Goal: Find specific page/section: Find specific page/section

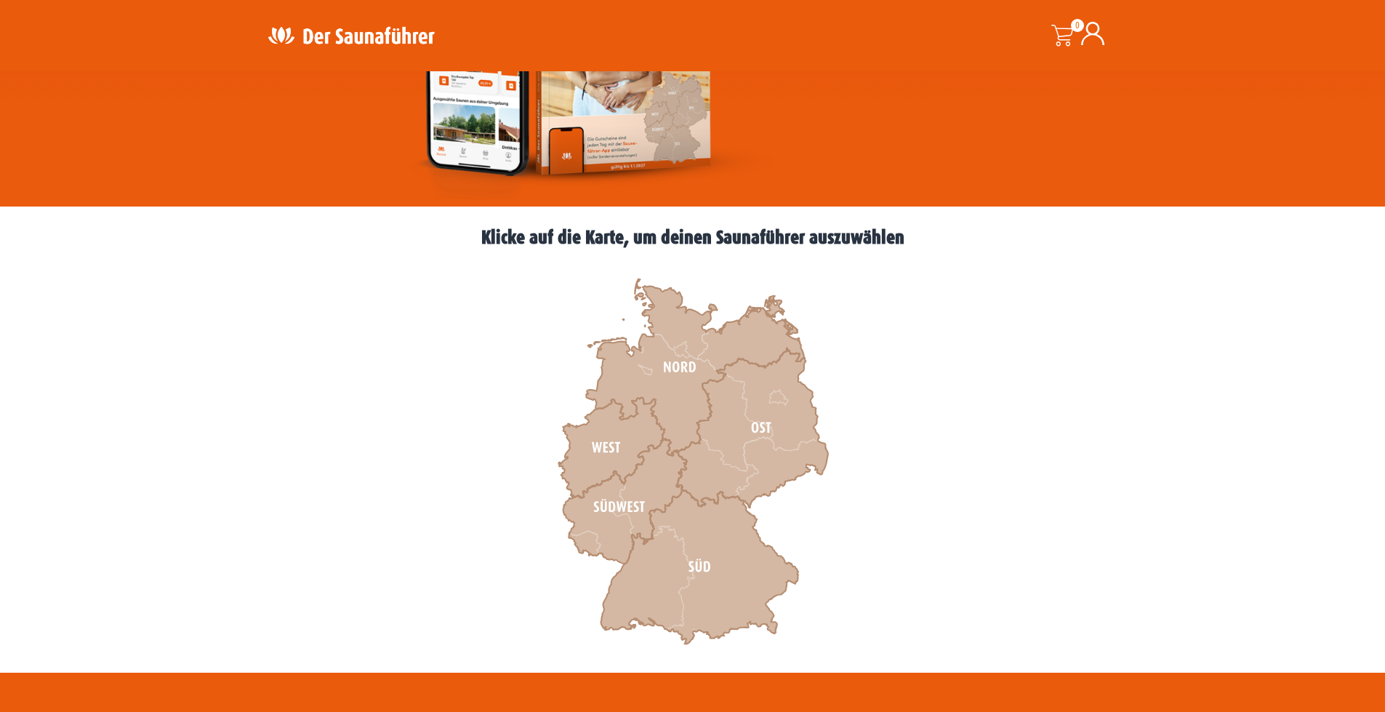
scroll to position [364, 0]
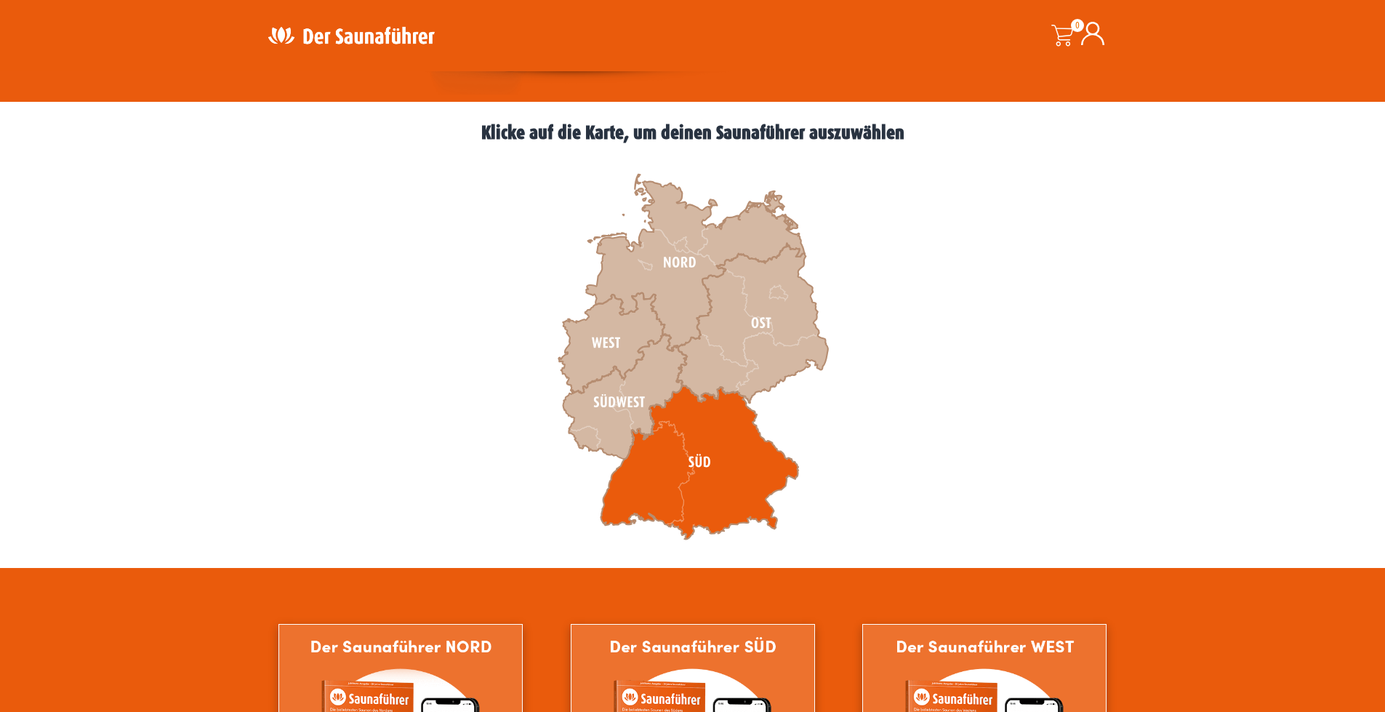
click at [737, 476] on icon at bounding box center [700, 462] width 198 height 154
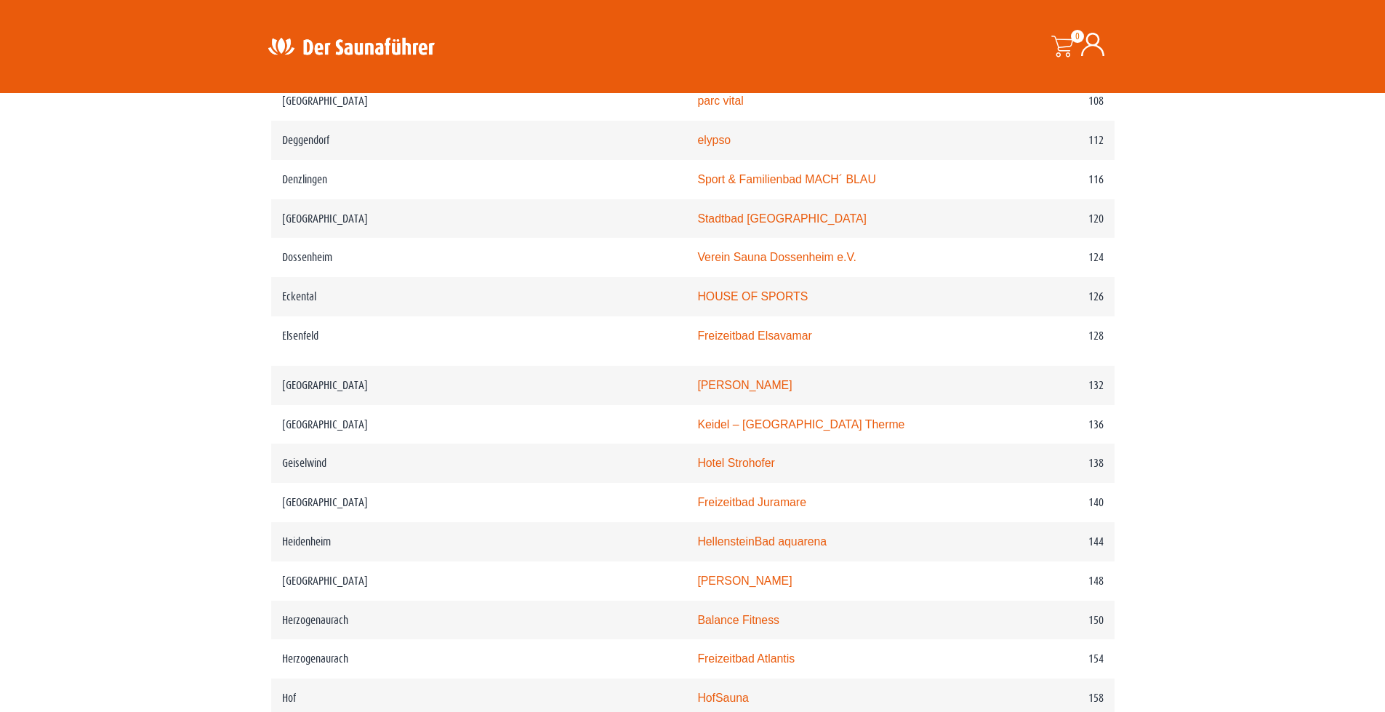
scroll to position [1672, 0]
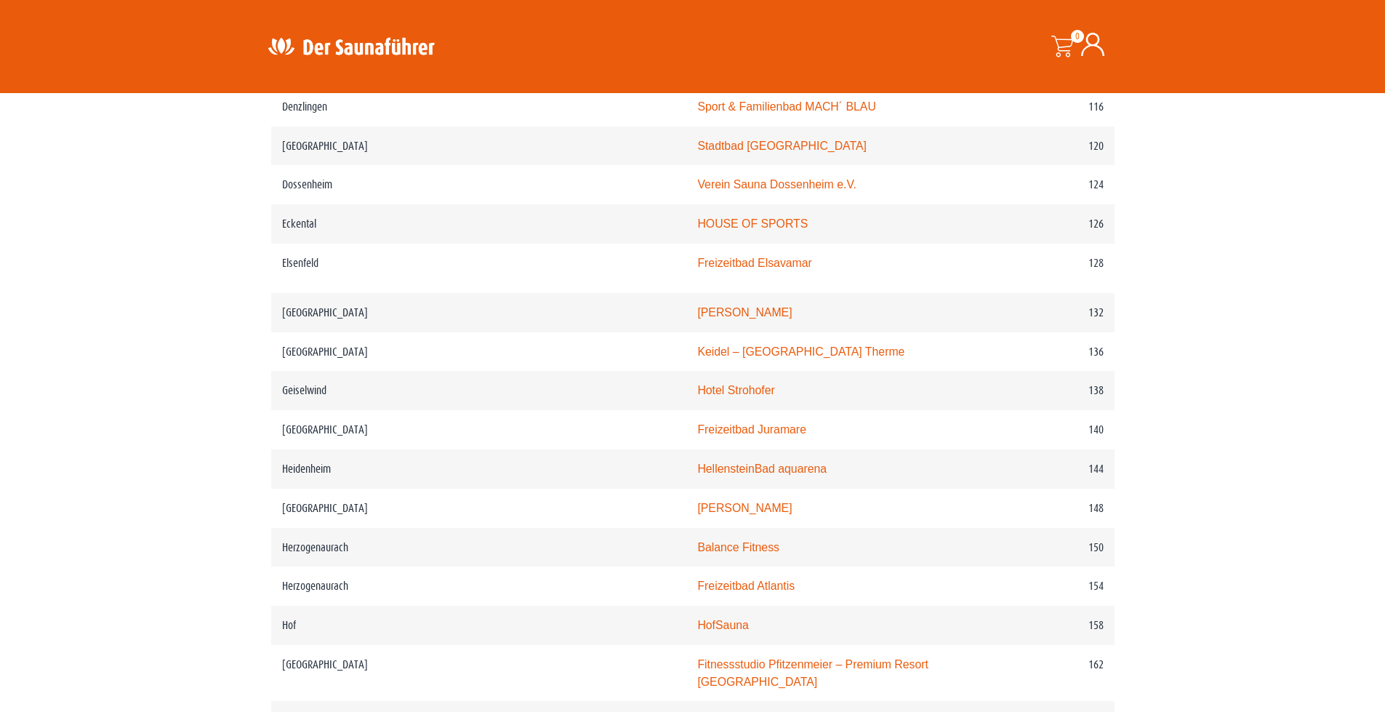
drag, startPoint x: 911, startPoint y: 368, endPoint x: 107, endPoint y: 499, distance: 814.7
click at [107, 499] on section "WICHTIG: DIESE REGION IST AUCH REIN IN DER APP VERFÜGBAR – SOLLTEST DU SIE NICH…" at bounding box center [692, 689] width 1385 height 3769
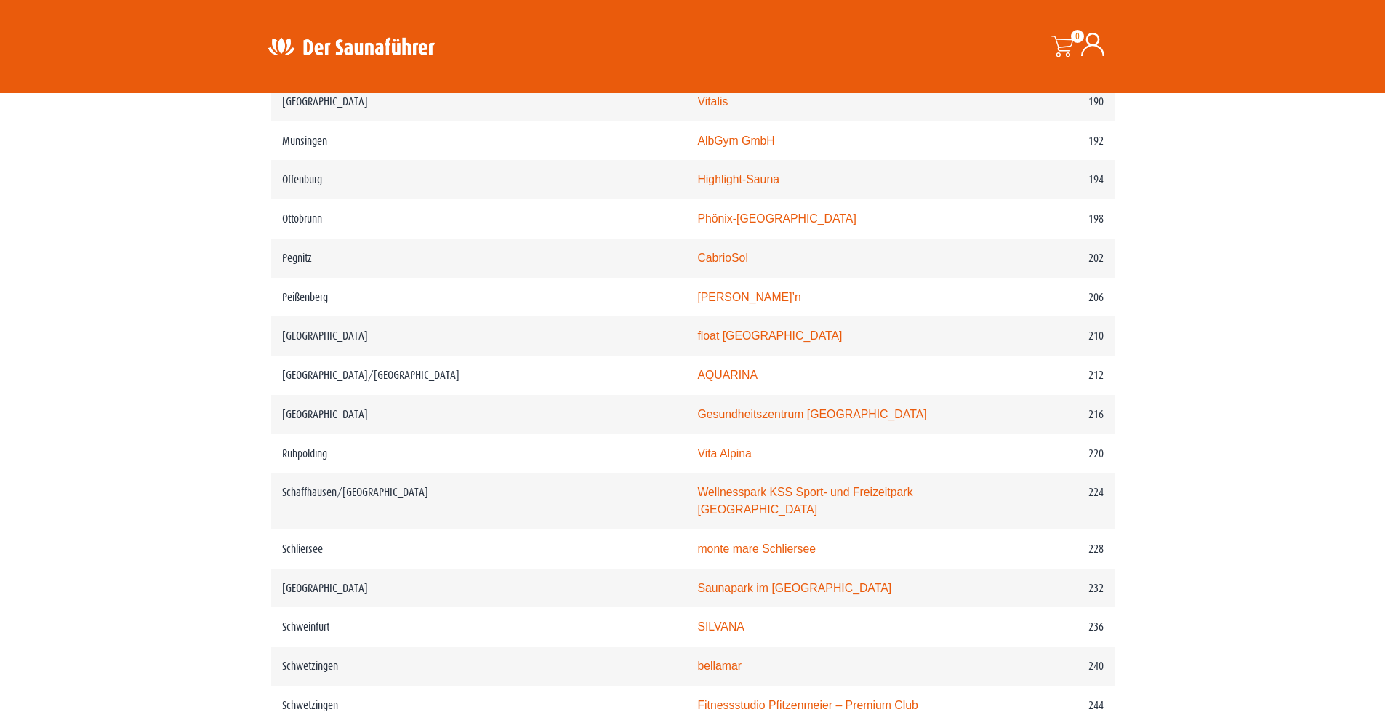
scroll to position [2545, 0]
drag, startPoint x: 107, startPoint y: 498, endPoint x: 94, endPoint y: 534, distance: 38.0
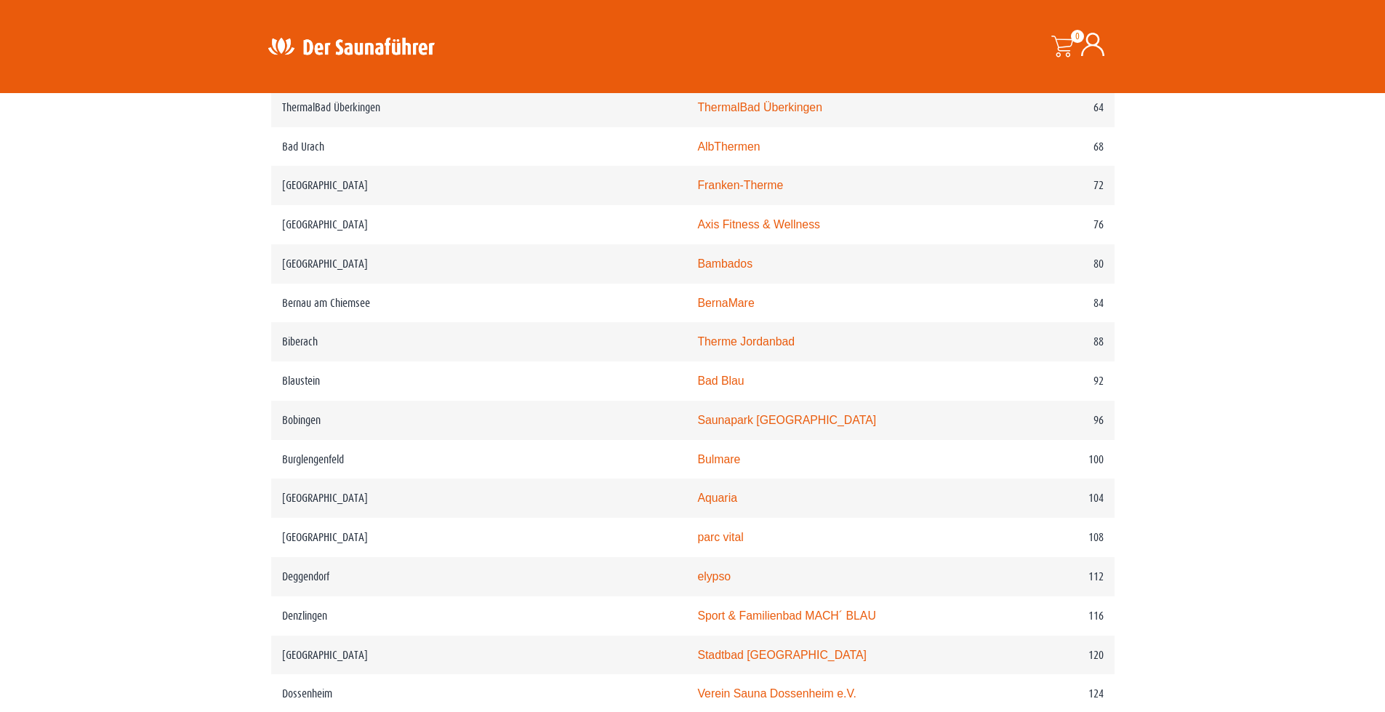
scroll to position [654, 0]
